Goal: Navigation & Orientation: Find specific page/section

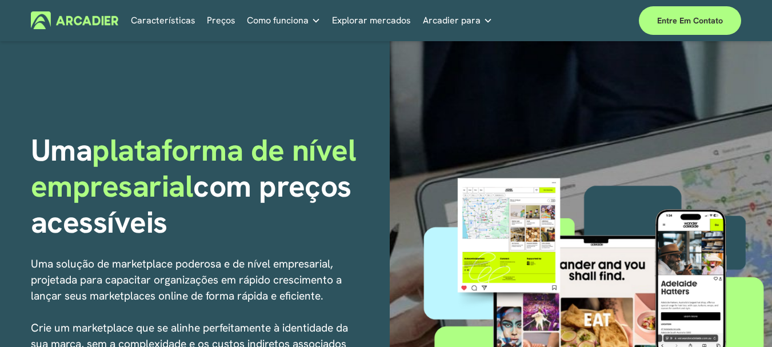
click at [210, 21] on font "Preços" at bounding box center [221, 20] width 29 height 12
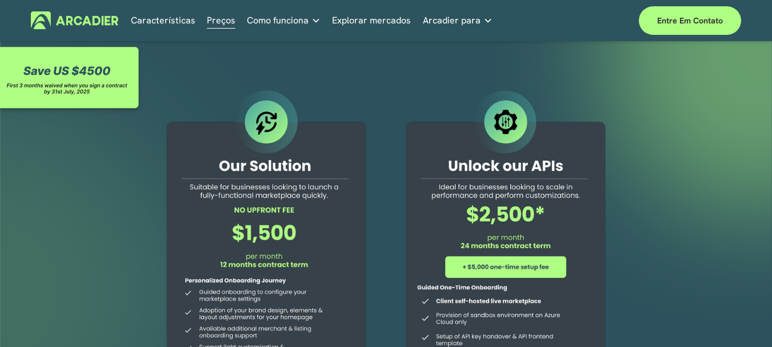
click at [360, 25] on font "Explorar mercados" at bounding box center [371, 20] width 79 height 12
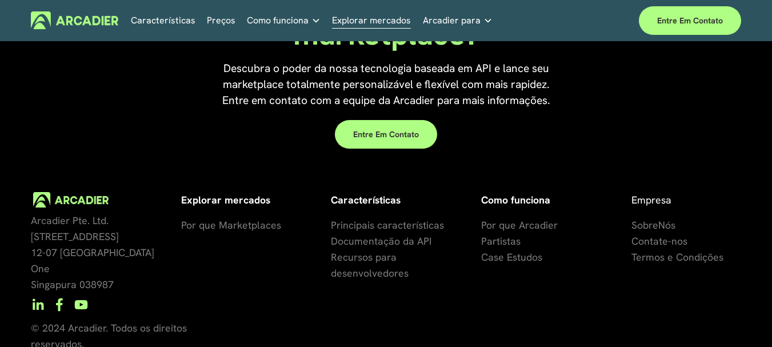
scroll to position [2631, 0]
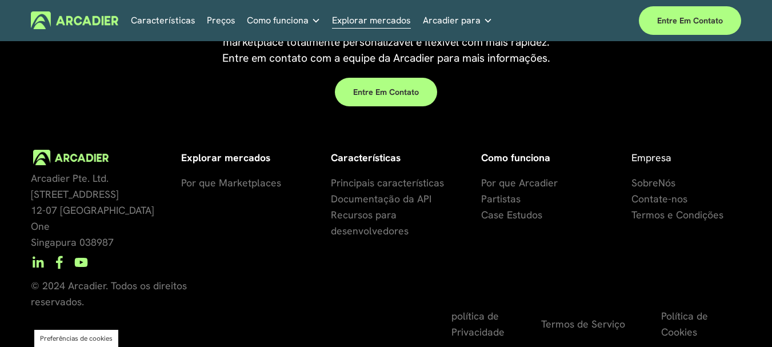
click at [74, 15] on img at bounding box center [74, 20] width 87 height 18
